Goal: Navigation & Orientation: Understand site structure

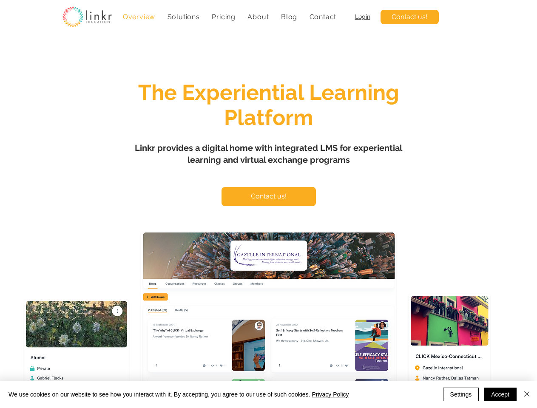
click at [183, 17] on span "Solutions" at bounding box center [183, 17] width 32 height 8
click at [258, 17] on span "About" at bounding box center [257, 17] width 21 height 8
click at [461, 394] on button "Settings" at bounding box center [461, 395] width 36 height 14
click at [526, 394] on div at bounding box center [268, 204] width 537 height 408
click at [183, 17] on span "Solutions" at bounding box center [183, 17] width 32 height 8
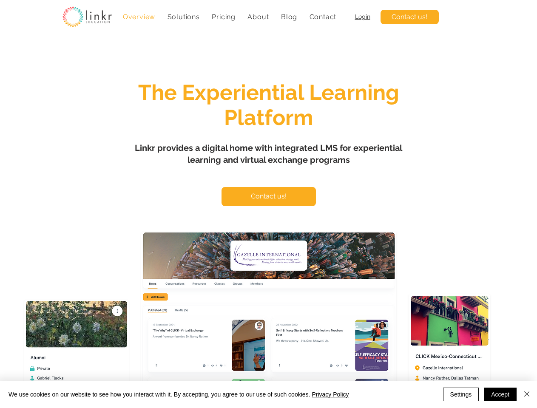
click at [258, 17] on span "About" at bounding box center [257, 17] width 21 height 8
click at [461, 394] on button "Settings" at bounding box center [461, 395] width 36 height 14
click at [526, 394] on div at bounding box center [268, 204] width 537 height 408
